Goal: Browse casually

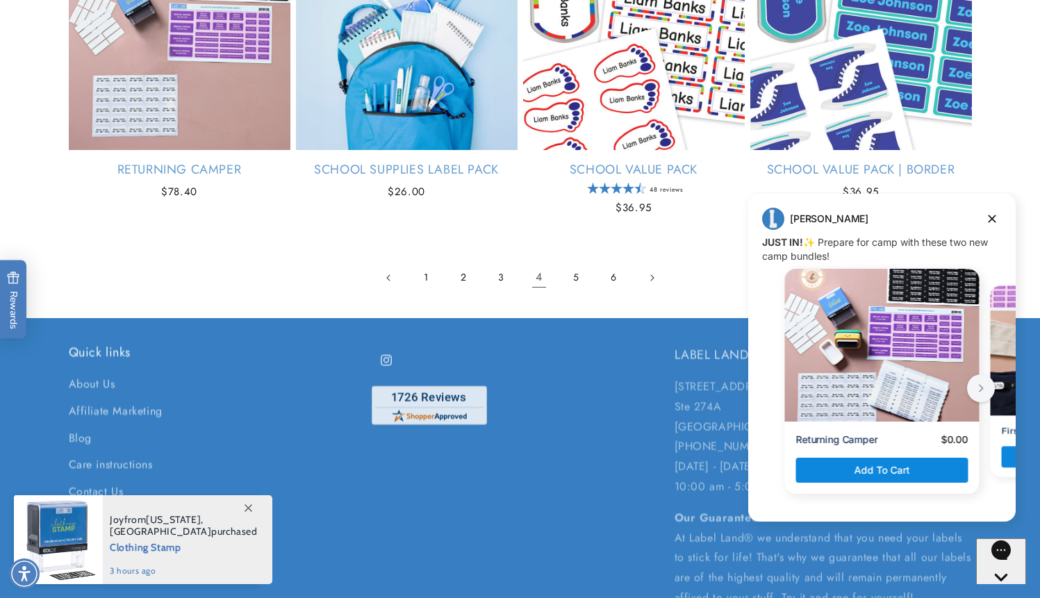
scroll to position [3029, 0]
